Goal: Complete application form

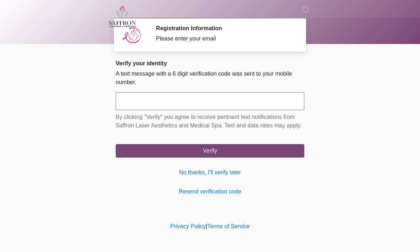
scroll to position [0, 0]
click at [290, 102] on input "text" at bounding box center [210, 101] width 188 height 18
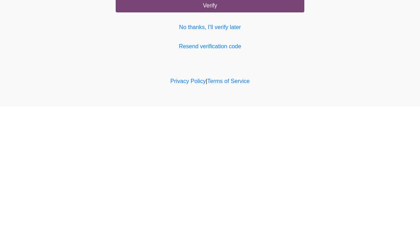
click at [219, 188] on link "Resend verification code" at bounding box center [210, 192] width 188 height 9
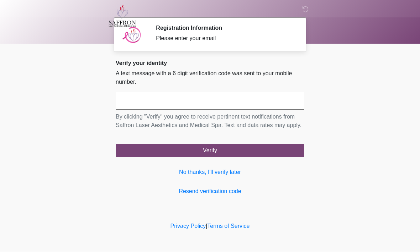
click at [214, 177] on link "No thanks, I'll verify later" at bounding box center [210, 173] width 188 height 9
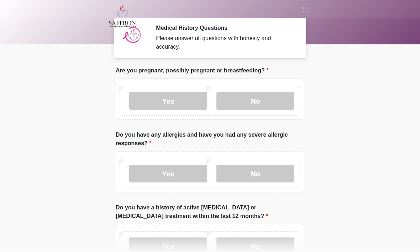
click at [264, 95] on label "No" at bounding box center [255, 101] width 78 height 18
click at [258, 176] on label "No" at bounding box center [255, 174] width 78 height 18
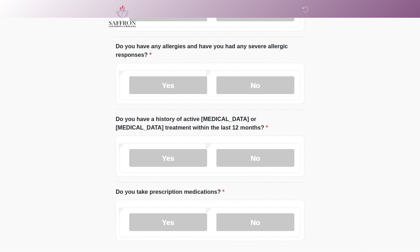
click at [273, 154] on label "No" at bounding box center [255, 158] width 78 height 18
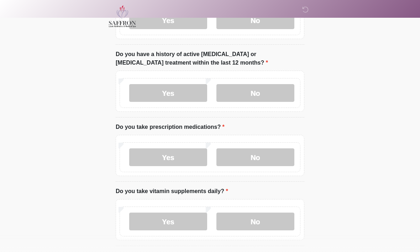
scroll to position [154, 0]
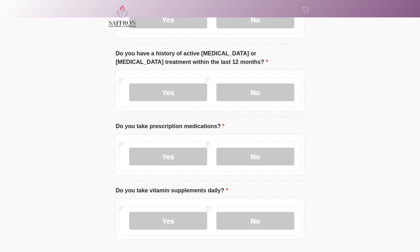
click at [278, 161] on label "No" at bounding box center [255, 157] width 78 height 18
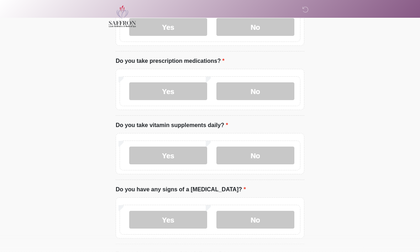
click at [287, 154] on label "No" at bounding box center [255, 156] width 78 height 18
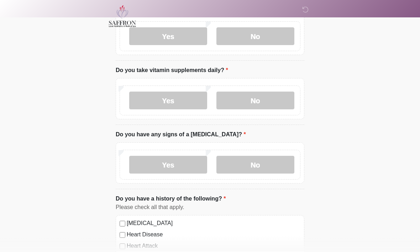
click at [284, 168] on label "No" at bounding box center [255, 165] width 78 height 18
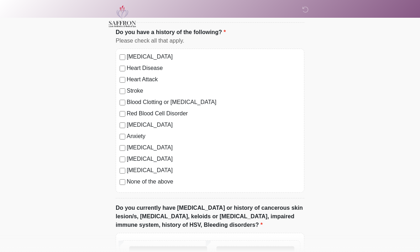
scroll to position [444, 0]
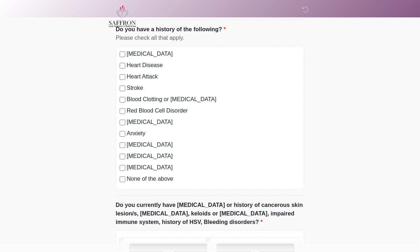
click at [175, 178] on label "None of the above" at bounding box center [214, 179] width 174 height 9
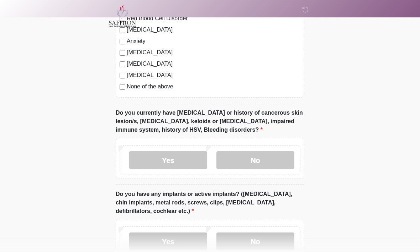
scroll to position [537, 0]
click at [269, 157] on label "No" at bounding box center [255, 160] width 78 height 18
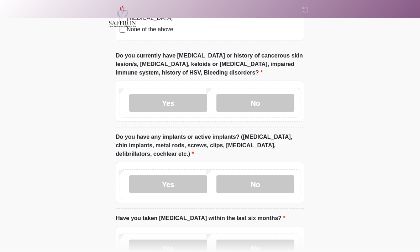
click at [250, 191] on label "No" at bounding box center [255, 185] width 78 height 18
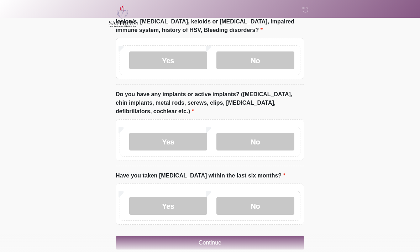
scroll to position [648, 0]
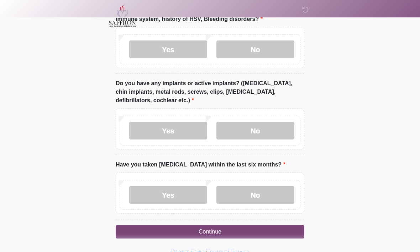
click at [278, 187] on label "No" at bounding box center [255, 196] width 78 height 18
click at [267, 228] on button "Continue" at bounding box center [210, 233] width 188 height 14
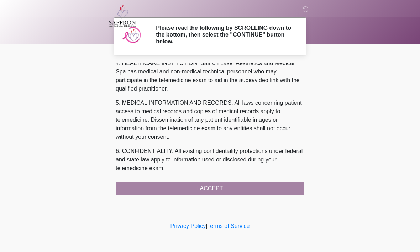
scroll to position [201, 0]
click at [254, 187] on div "1. PURPOSE. The purpose of this form is to obtain your consent for a telemedici…" at bounding box center [210, 130] width 188 height 132
click at [234, 185] on div "1. PURPOSE. The purpose of this form is to obtain your consent for a telemedici…" at bounding box center [210, 130] width 188 height 132
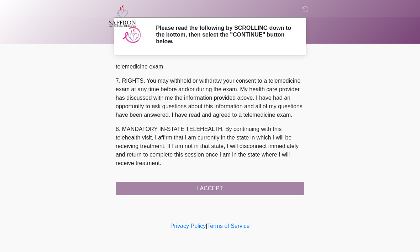
scroll to position [319, 0]
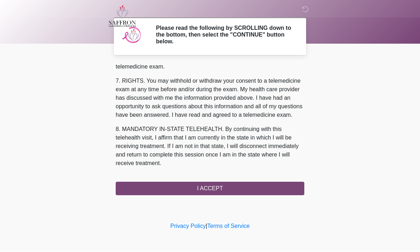
click at [253, 186] on button "I ACCEPT" at bounding box center [210, 189] width 188 height 14
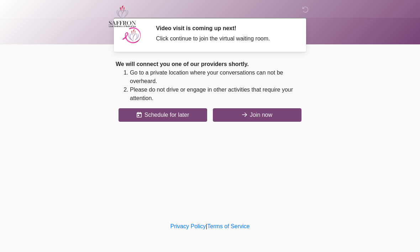
click at [272, 114] on button "Join now" at bounding box center [257, 115] width 89 height 14
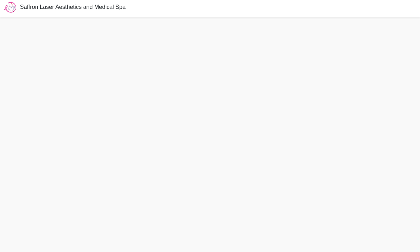
scroll to position [2, 0]
